Goal: Transaction & Acquisition: Purchase product/service

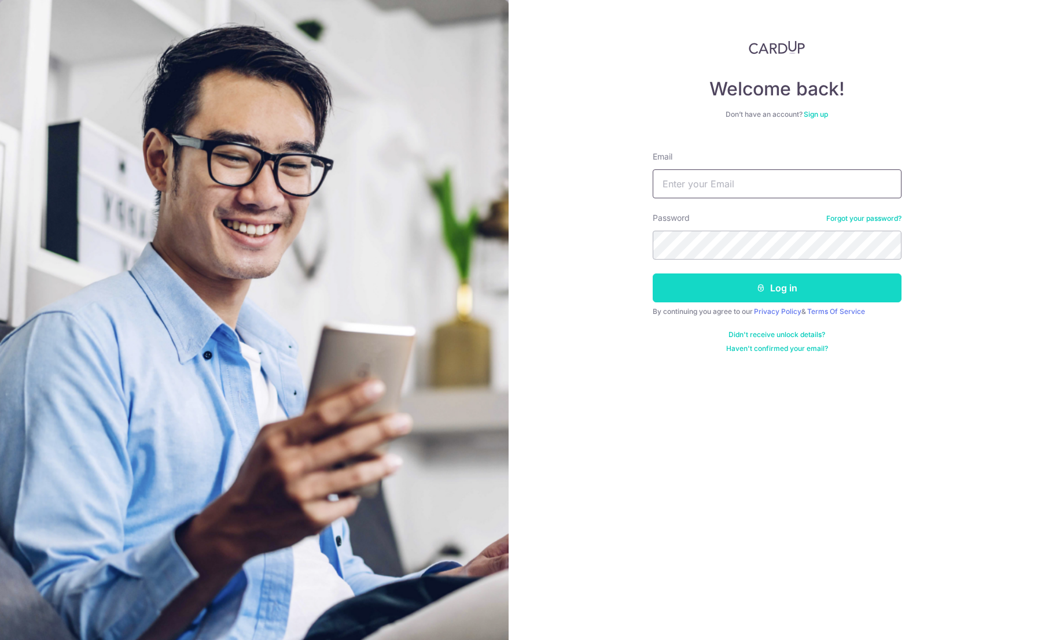
type input "[PERSON_NAME][EMAIL_ADDRESS][DOMAIN_NAME]"
click at [750, 294] on button "Log in" at bounding box center [776, 288] width 249 height 29
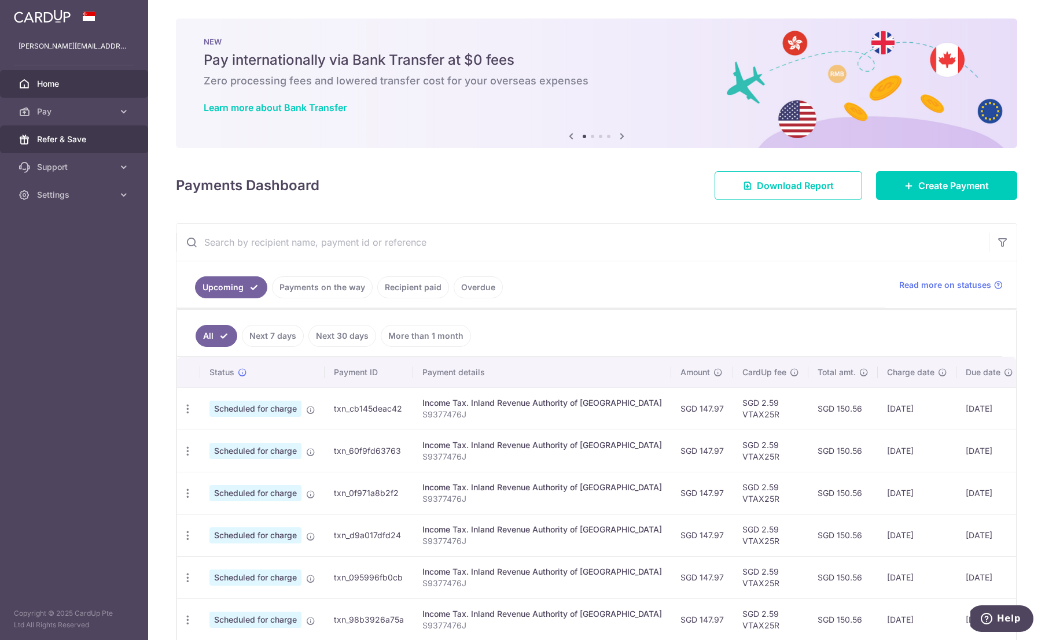
click at [86, 145] on span "Refer & Save" at bounding box center [75, 140] width 76 height 12
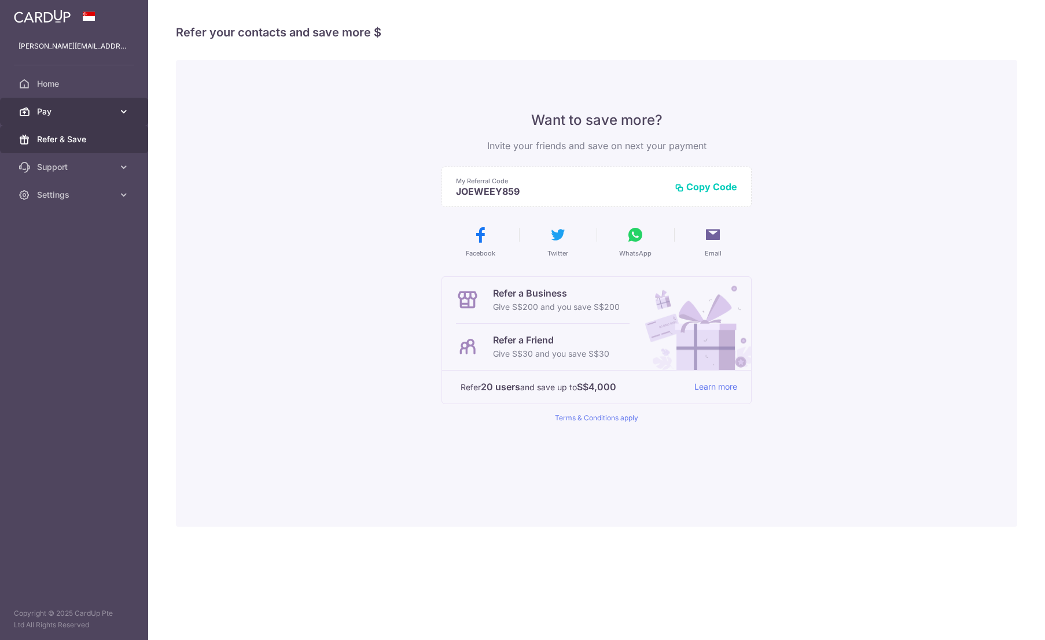
click at [102, 114] on span "Pay" at bounding box center [75, 112] width 76 height 12
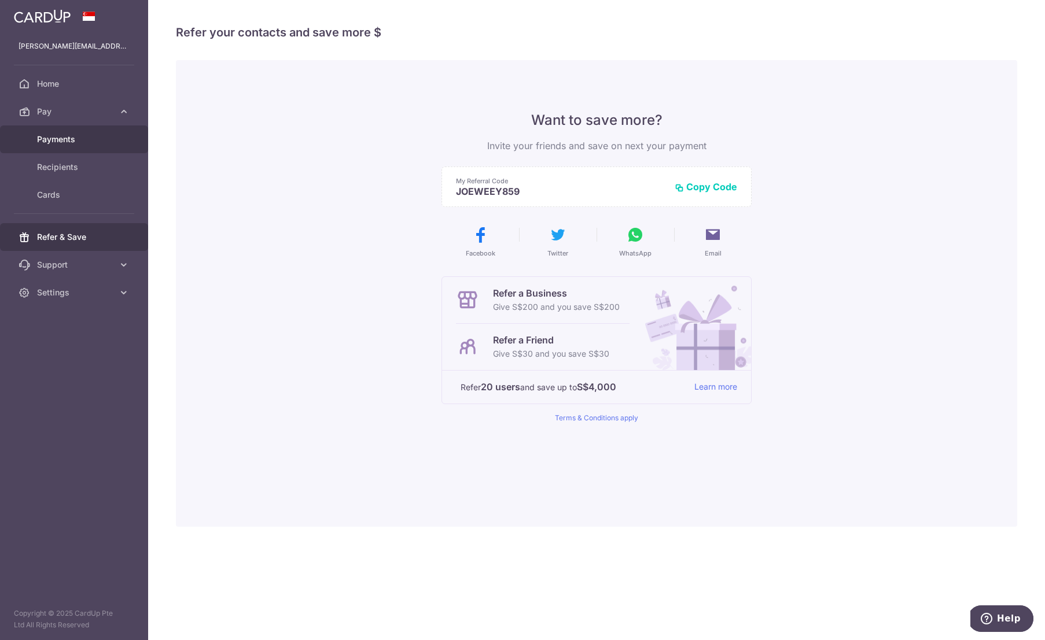
click at [87, 134] on span "Payments" at bounding box center [75, 140] width 76 height 12
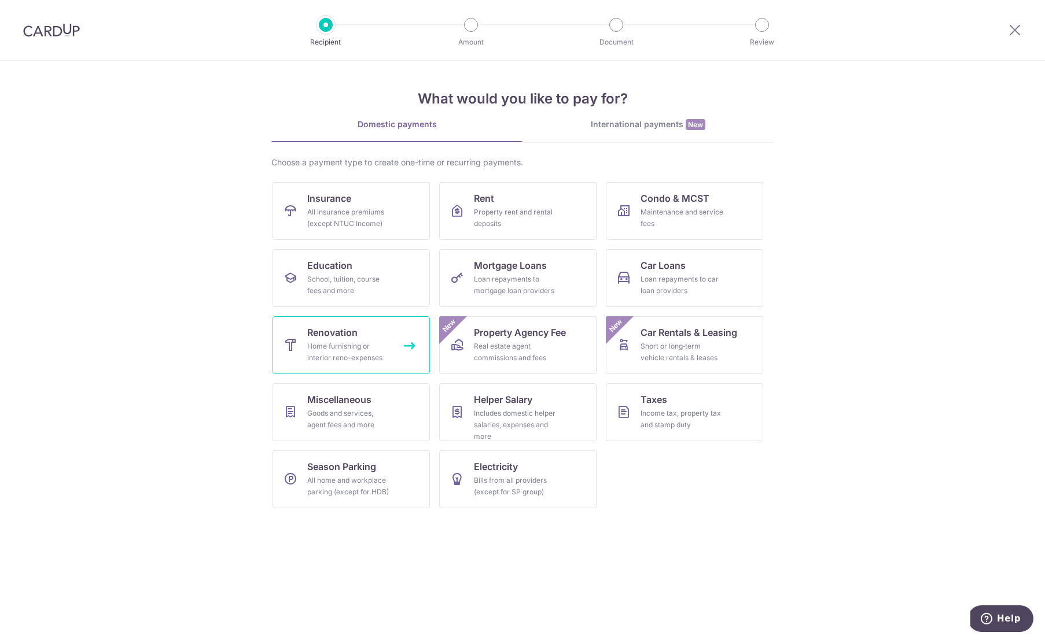
click at [393, 342] on link "Renovation Home furnishing or interior reno-expenses" at bounding box center [350, 345] width 157 height 58
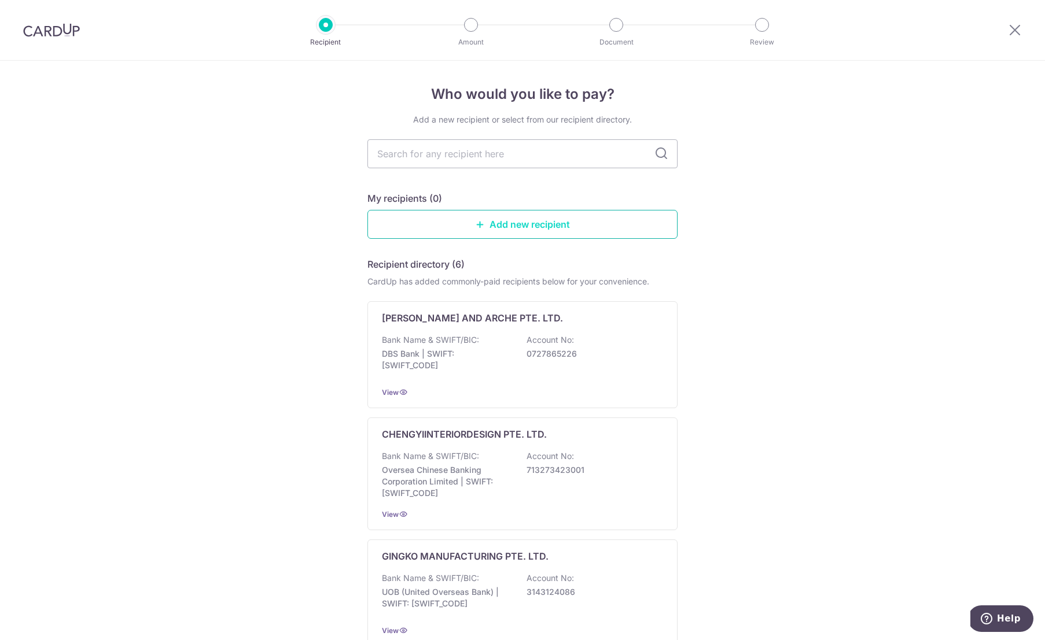
click at [584, 235] on link "Add new recipient" at bounding box center [522, 224] width 310 height 29
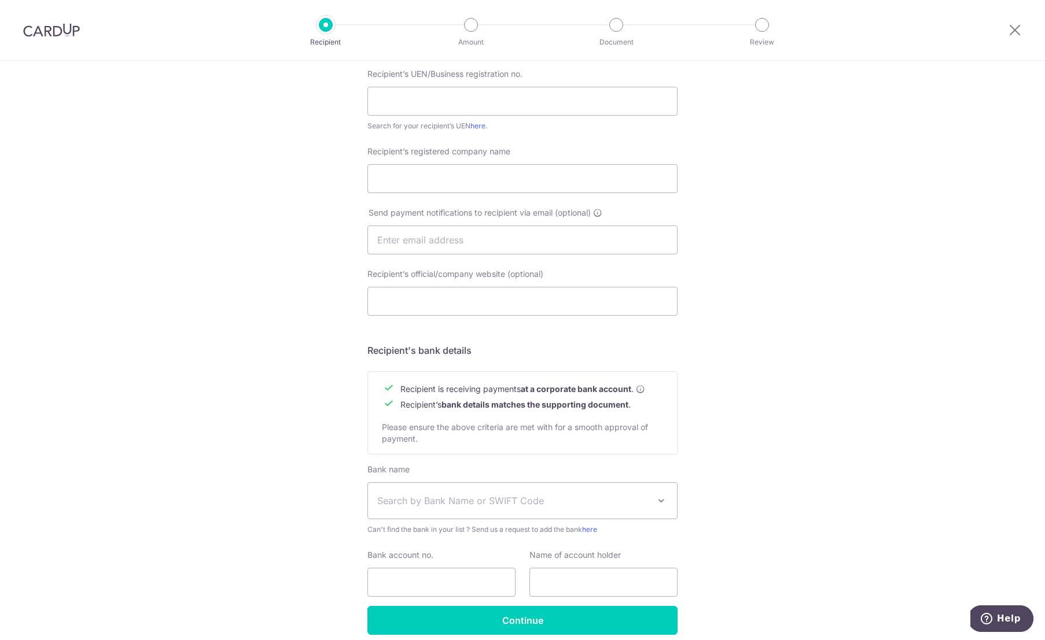
scroll to position [291, 0]
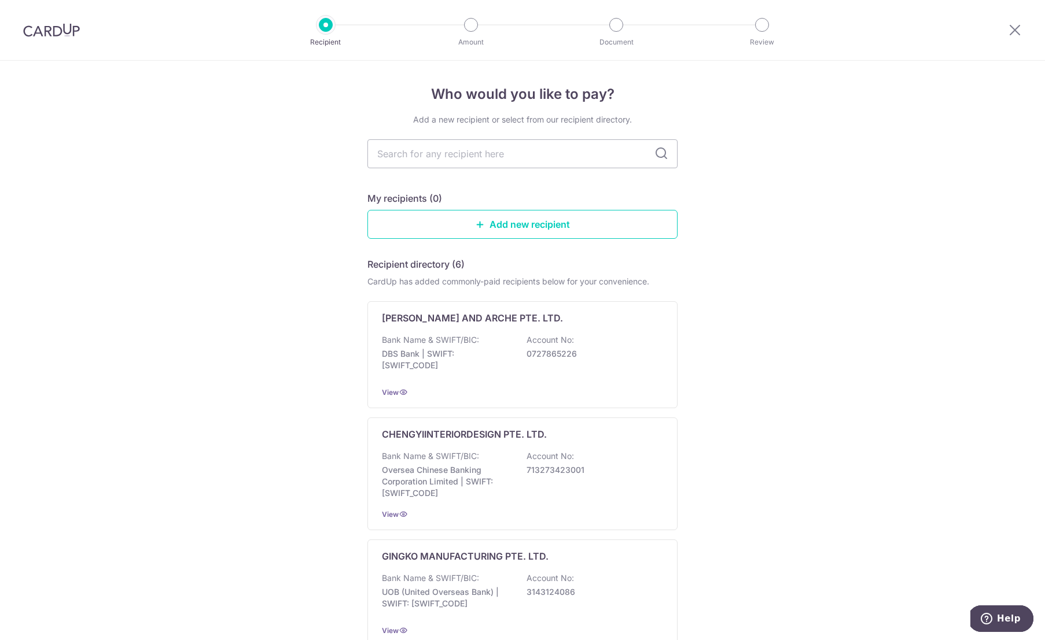
scroll to position [422, 0]
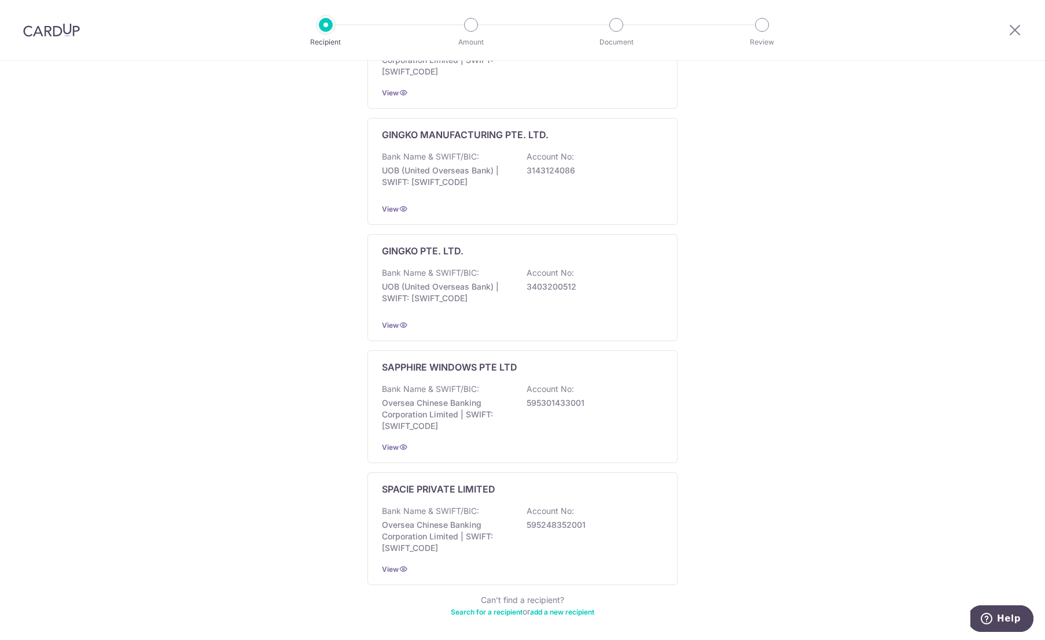
click at [475, 608] on link "Search for a recipient" at bounding box center [487, 612] width 72 height 9
